Goal: Information Seeking & Learning: Learn about a topic

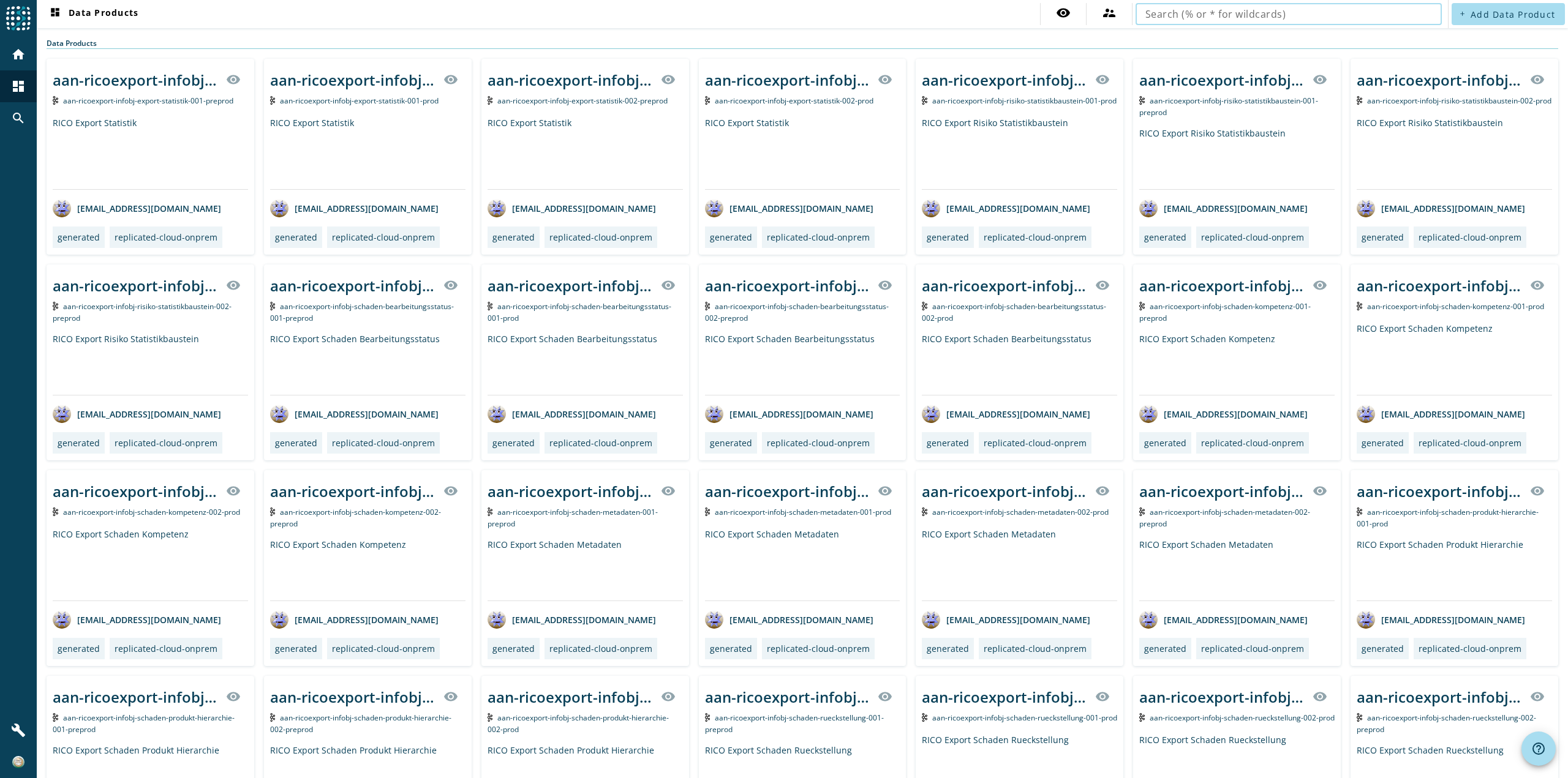
click at [1302, 17] on input "text" at bounding box center [1289, 14] width 286 height 15
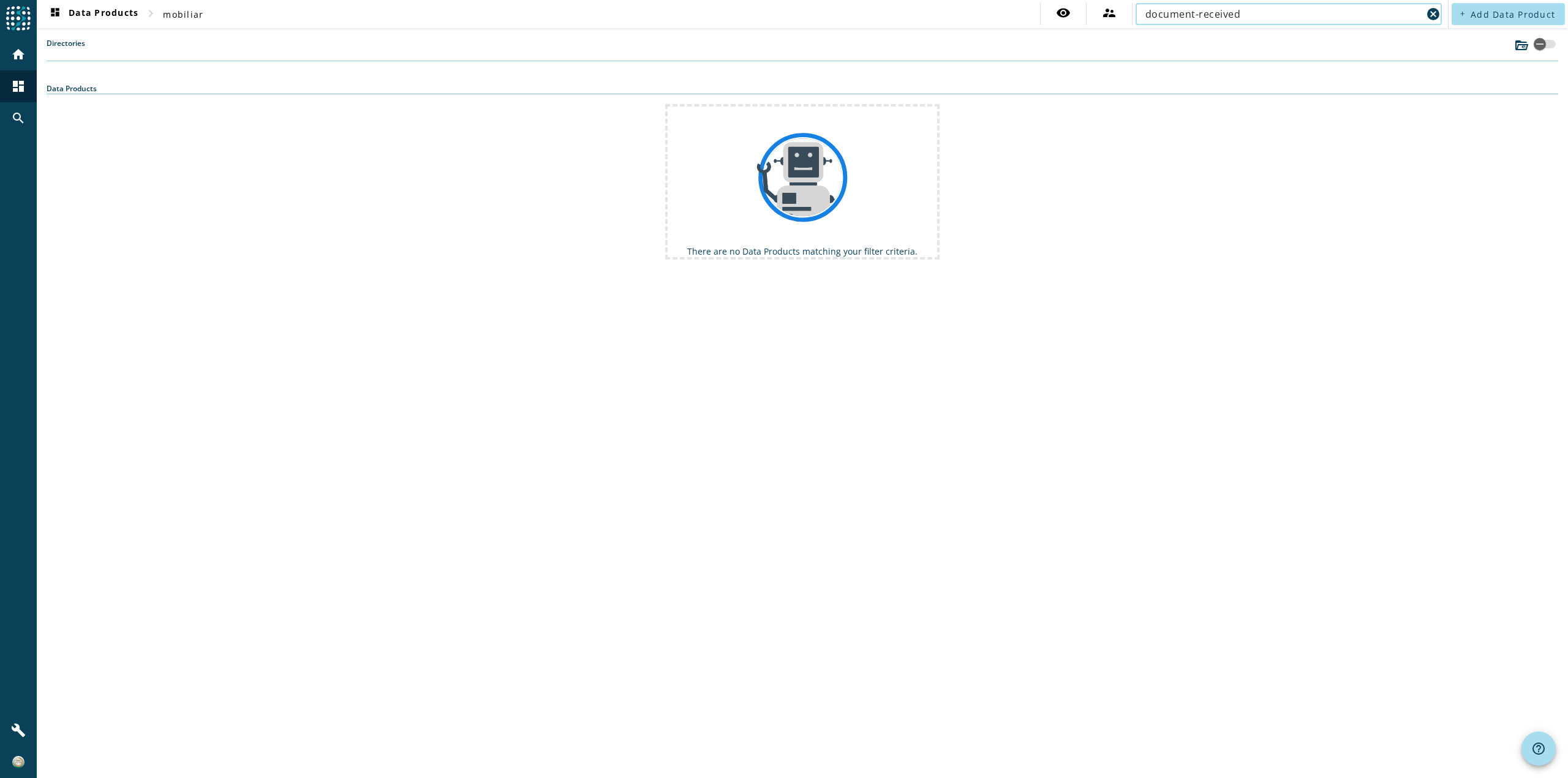
drag, startPoint x: 1199, startPoint y: 15, endPoint x: 1377, endPoint y: 11, distance: 178.0
click at [1377, 11] on input "document-received" at bounding box center [1284, 14] width 277 height 15
type input "document"
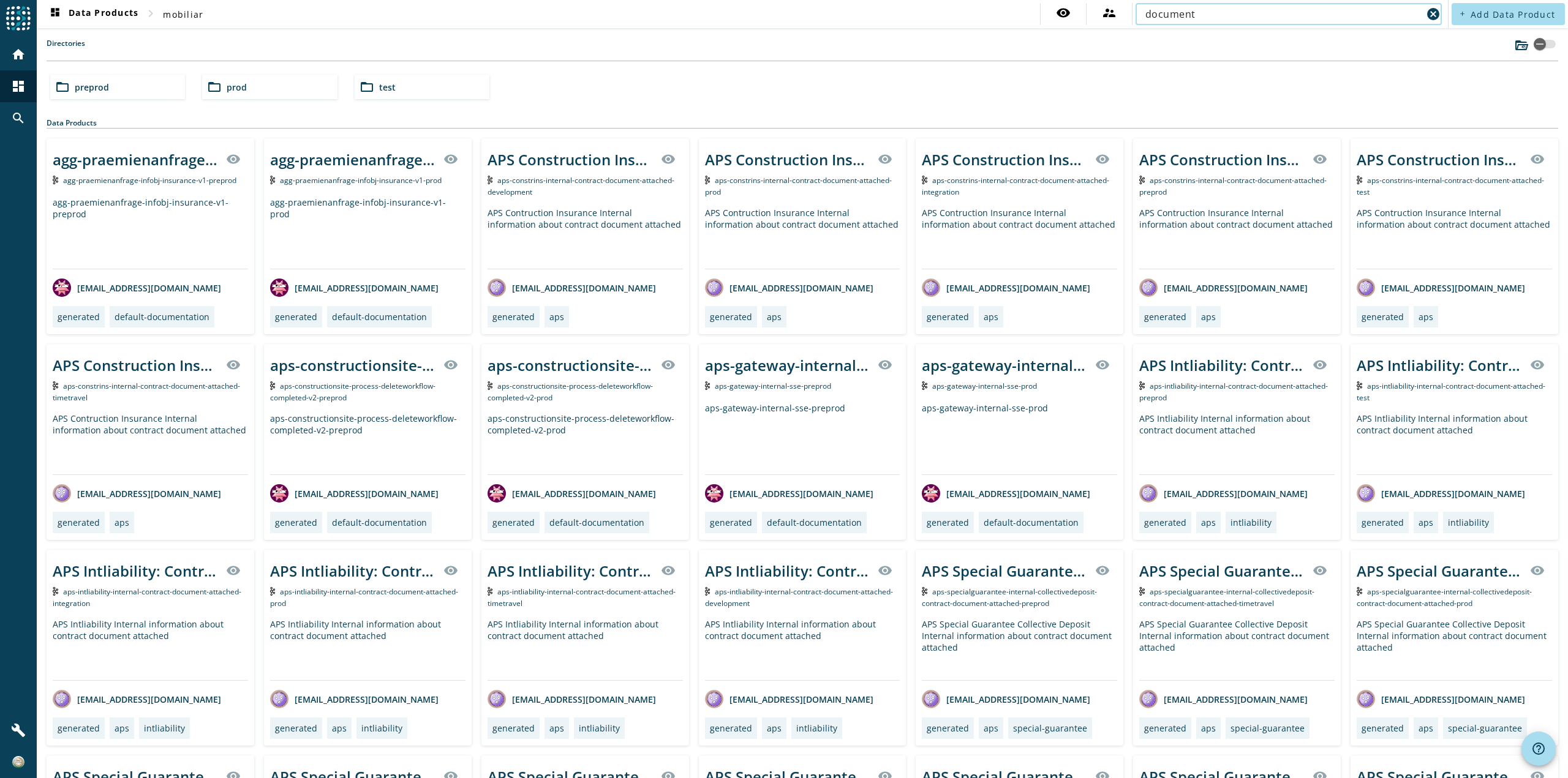
click at [133, 86] on div "folder_open preprod" at bounding box center [117, 87] width 135 height 25
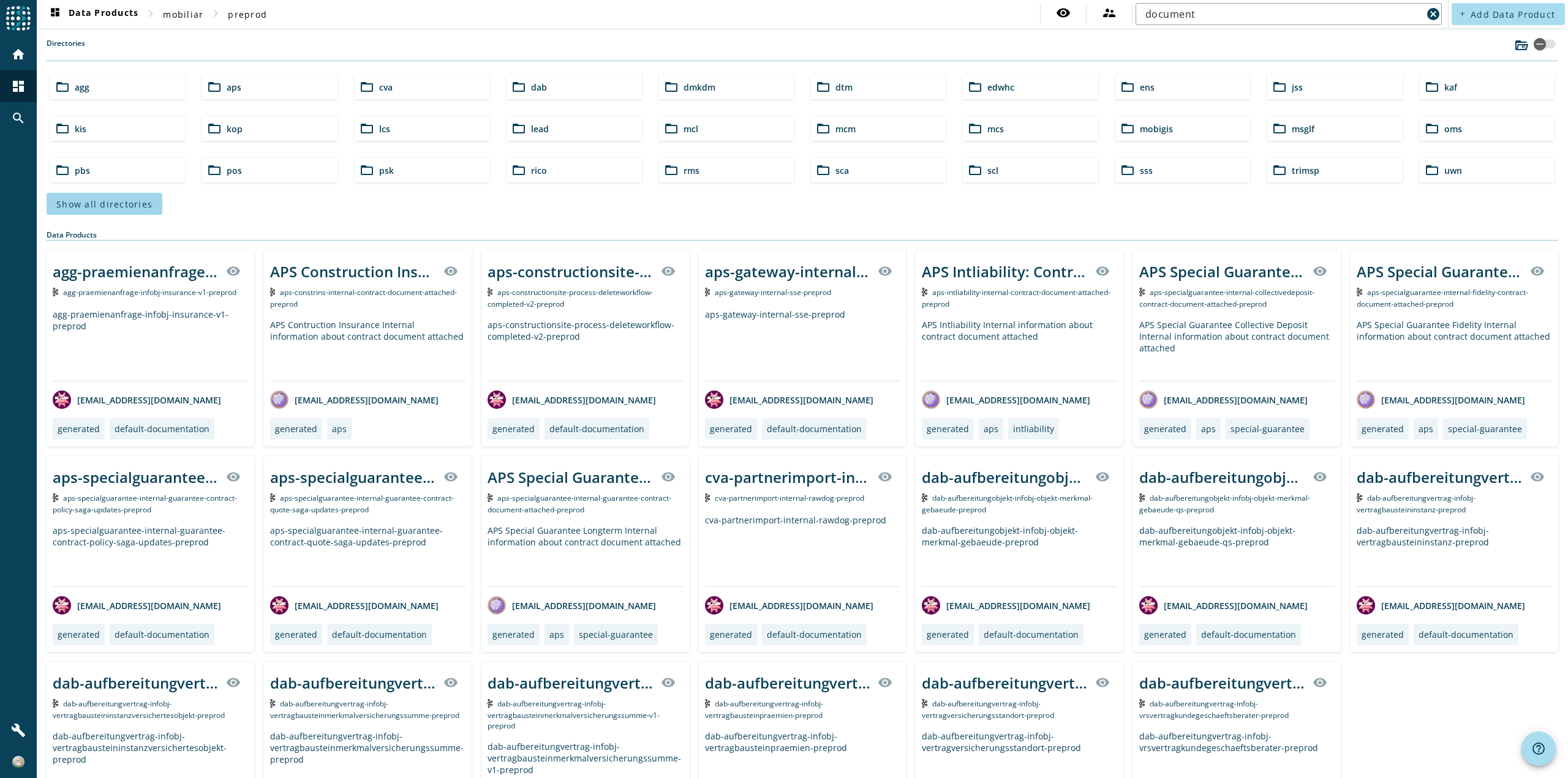
click at [140, 198] on span "Show all directories" at bounding box center [104, 204] width 97 height 12
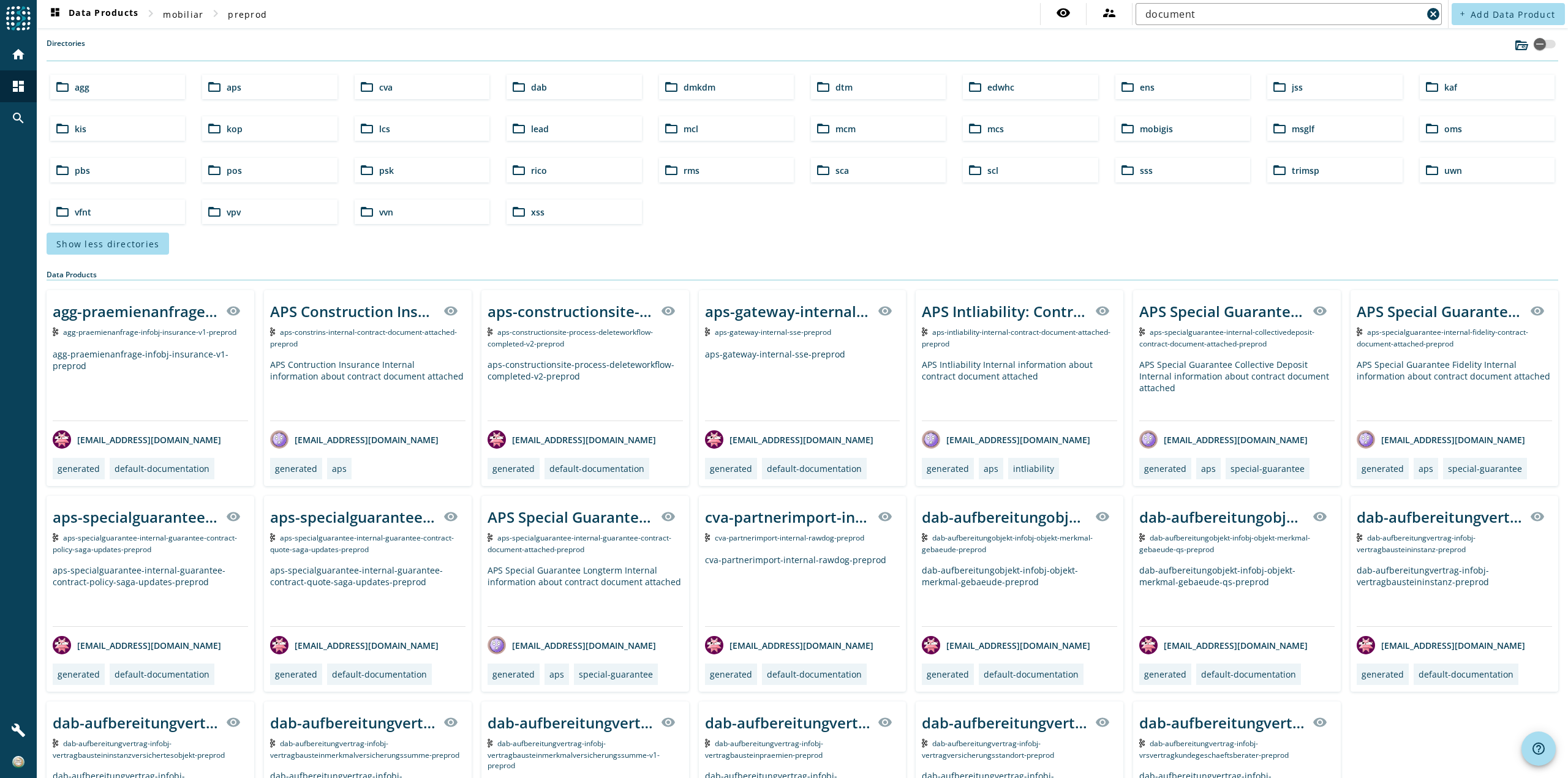
click at [145, 120] on div "folder_open kis" at bounding box center [117, 129] width 135 height 25
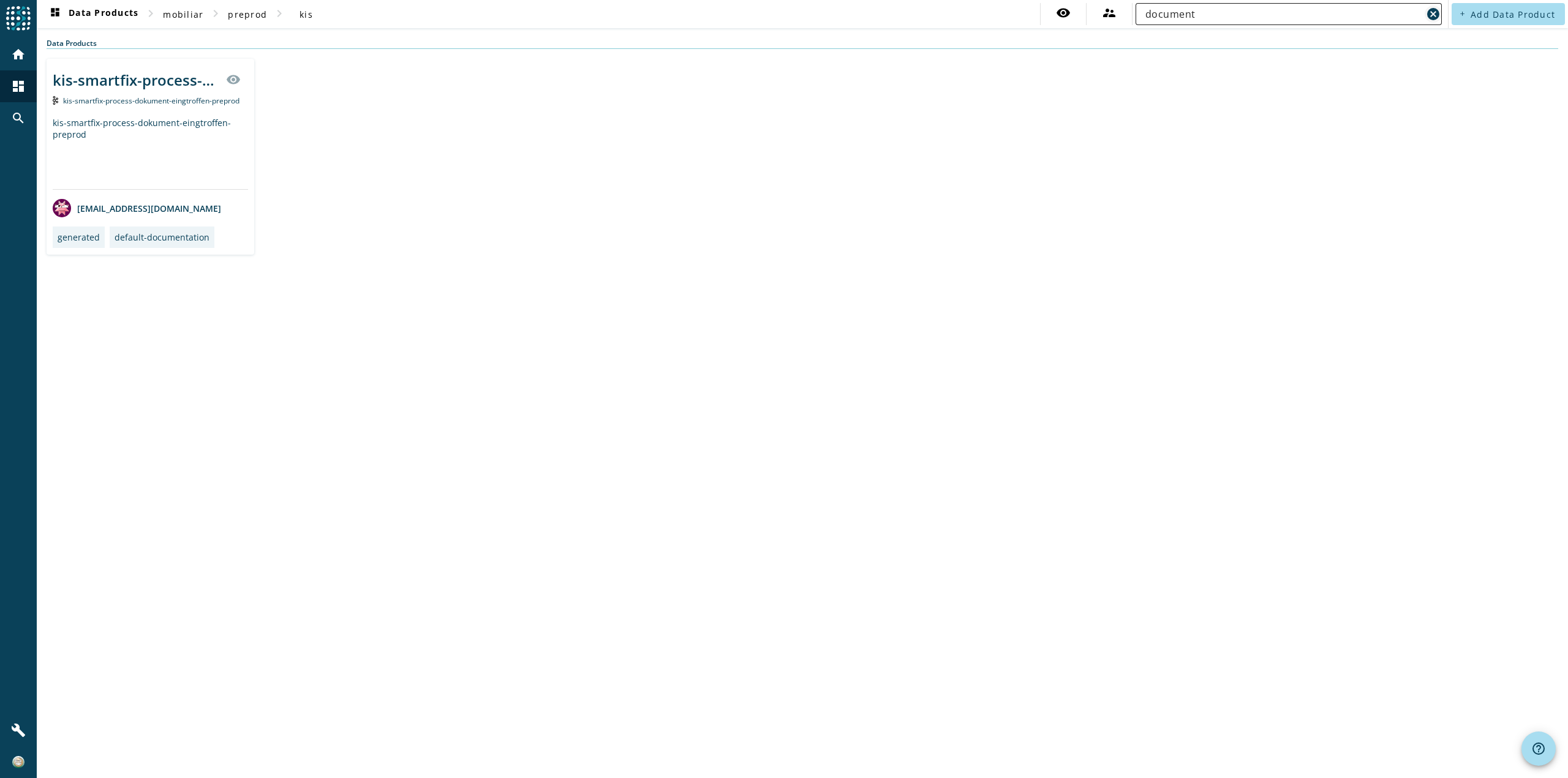
click at [1431, 13] on mat-icon "cancel" at bounding box center [1433, 14] width 15 height 15
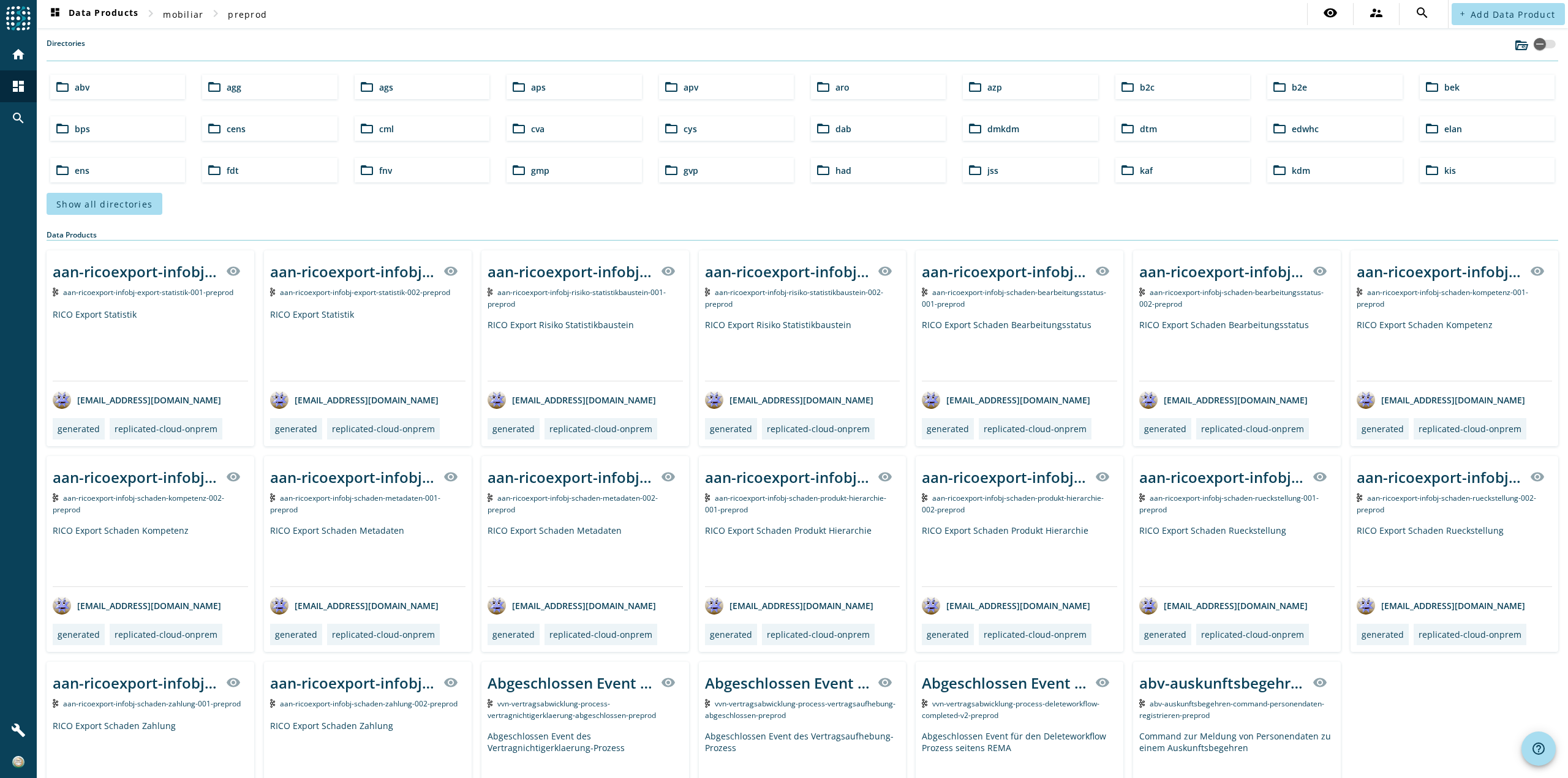
click at [171, 206] on div "Show all directories" at bounding box center [802, 204] width 1512 height 22
click at [144, 206] on span "Show all directories" at bounding box center [104, 204] width 97 height 12
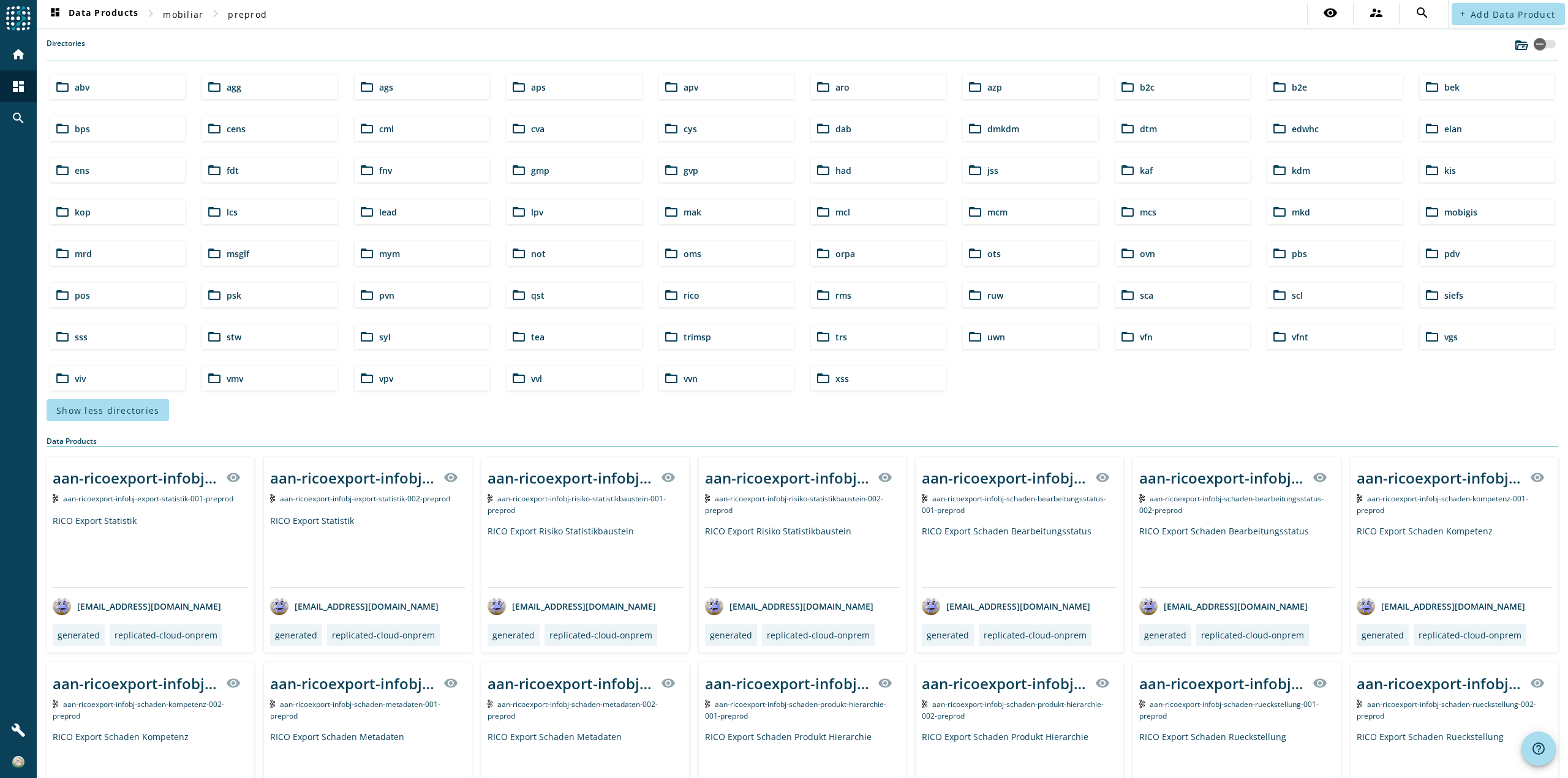
click at [992, 218] on span "mcm" at bounding box center [997, 211] width 20 height 12
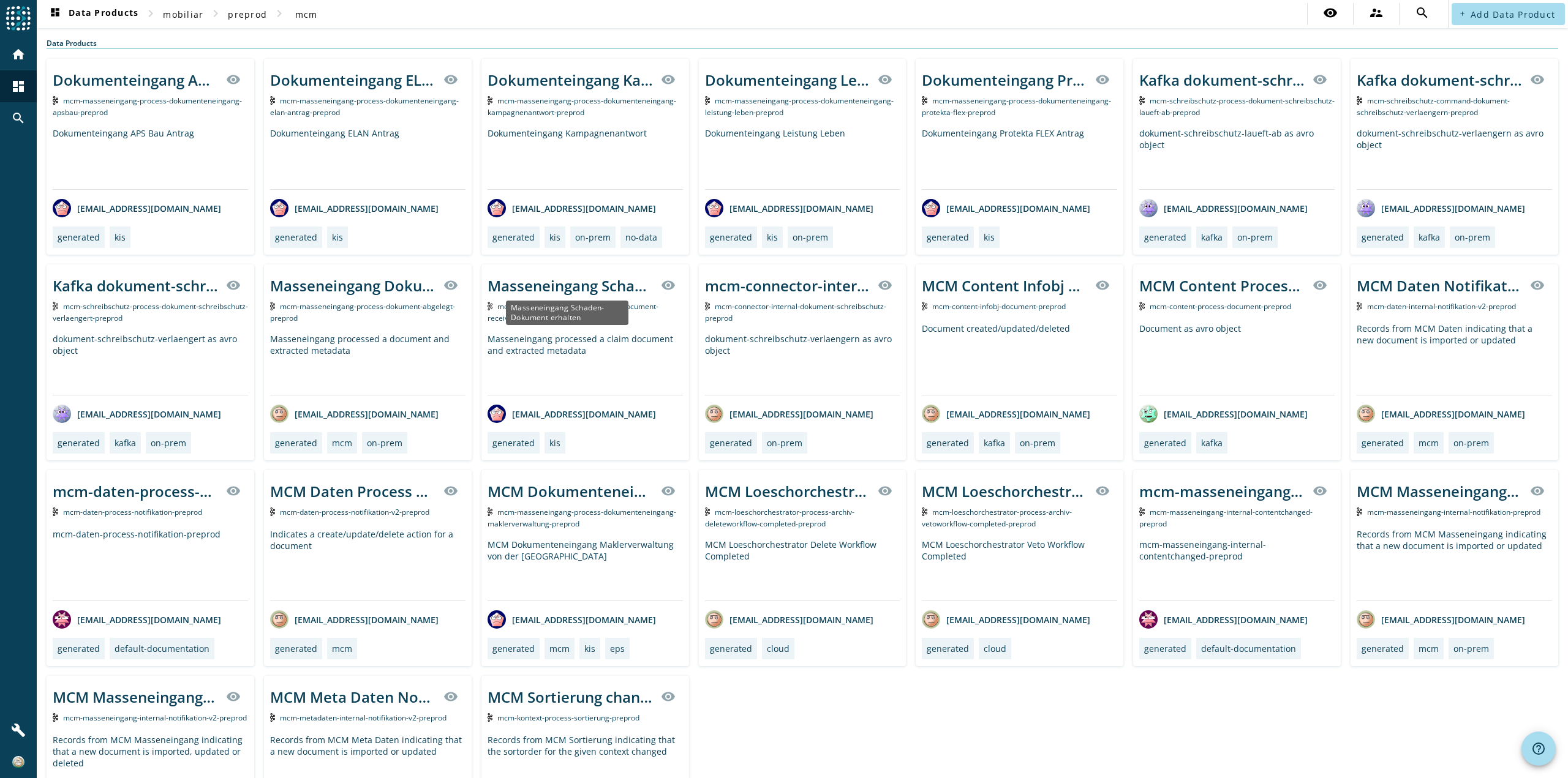
click at [555, 291] on div "Masseneingang Schaden-Dokument erhalten" at bounding box center [571, 286] width 166 height 20
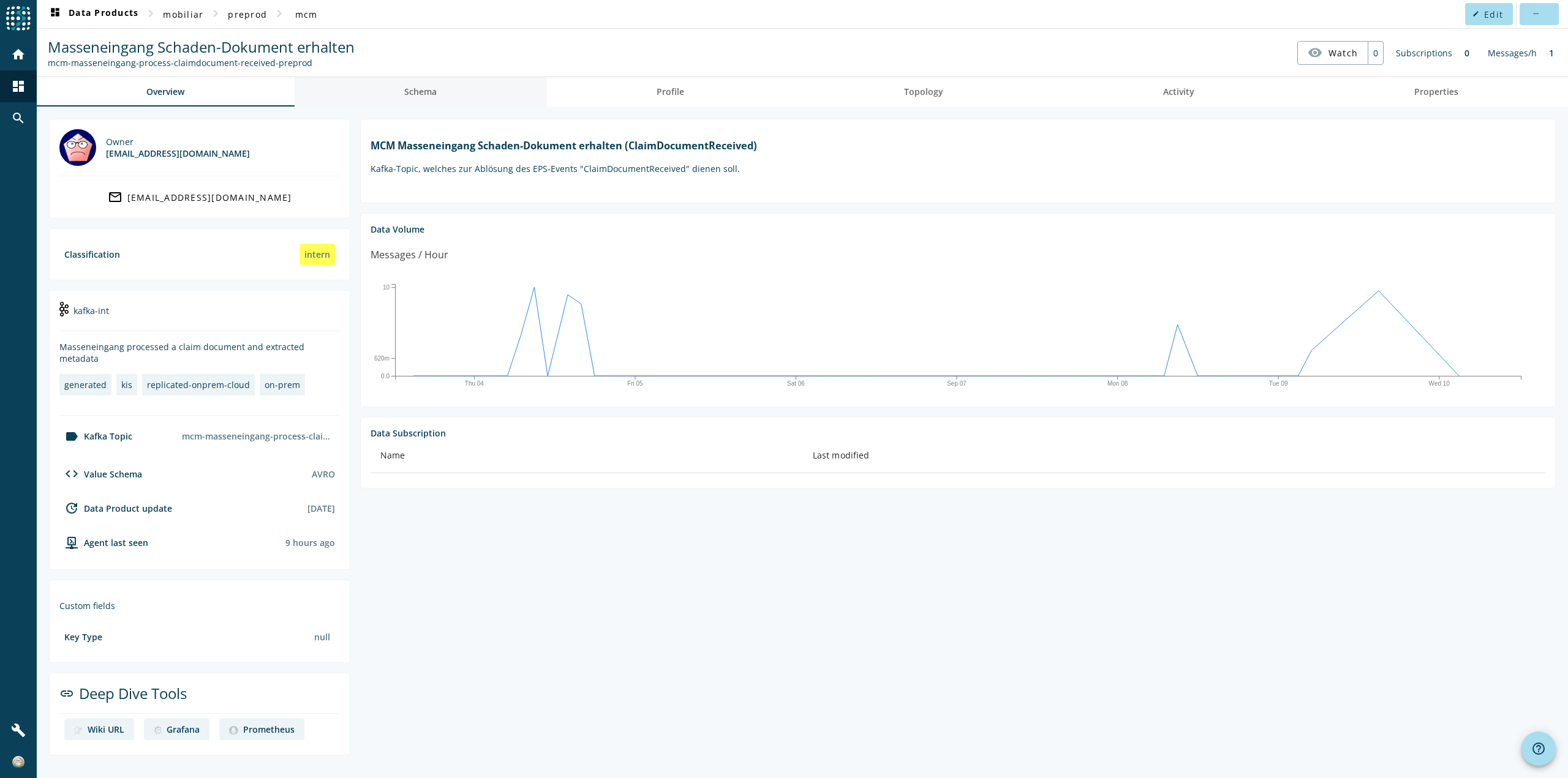
click at [437, 93] on span "Schema" at bounding box center [421, 91] width 32 height 8
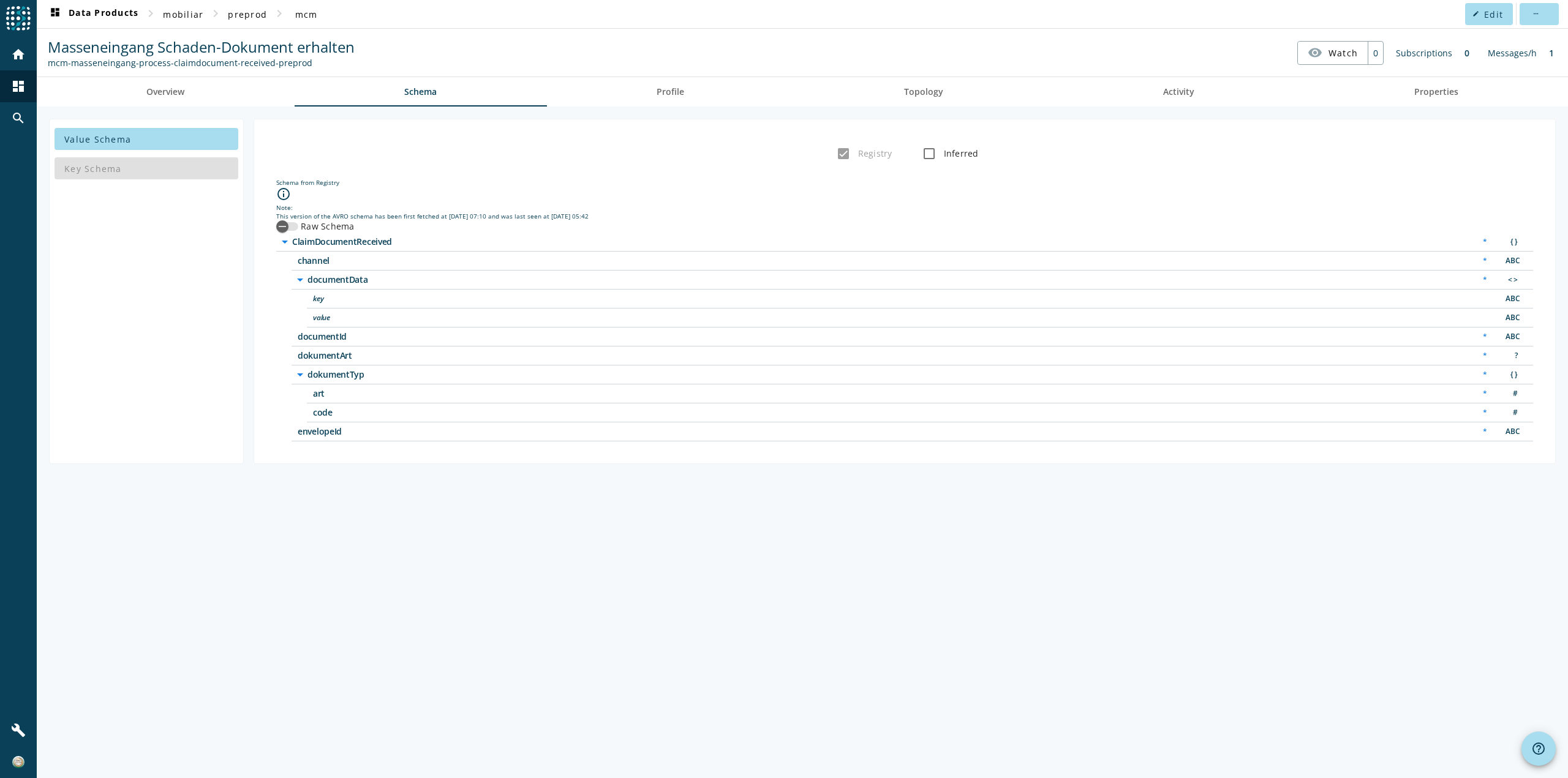
click at [301, 377] on icon "arrow_drop_down" at bounding box center [300, 374] width 15 height 15
click at [301, 376] on icon "arrow_right" at bounding box center [300, 374] width 15 height 15
click at [319, 428] on span "envelopeId" at bounding box center [451, 431] width 306 height 8
click at [306, 262] on span "channel" at bounding box center [451, 260] width 306 height 8
